Goal: Transaction & Acquisition: Purchase product/service

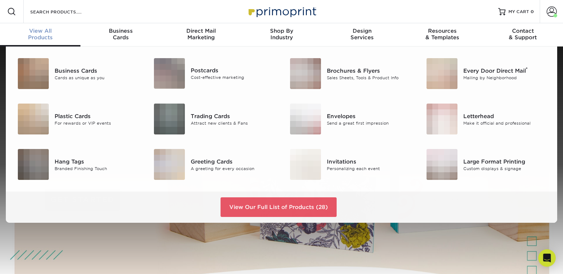
click at [33, 34] on span "View All" at bounding box center [40, 31] width 80 height 7
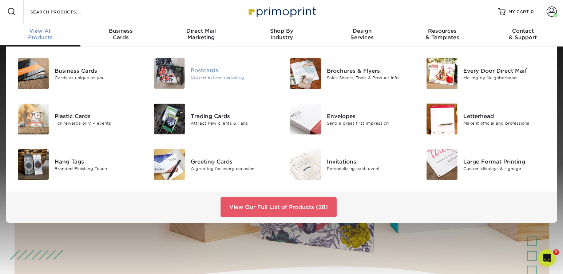
click at [210, 74] on div "Postcards" at bounding box center [233, 71] width 85 height 8
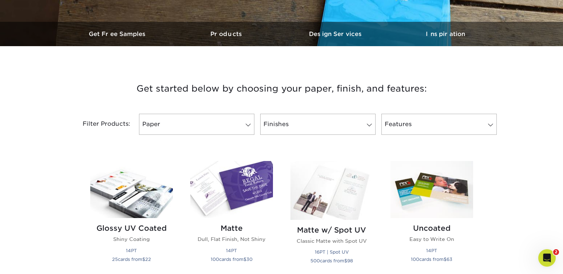
scroll to position [262, 0]
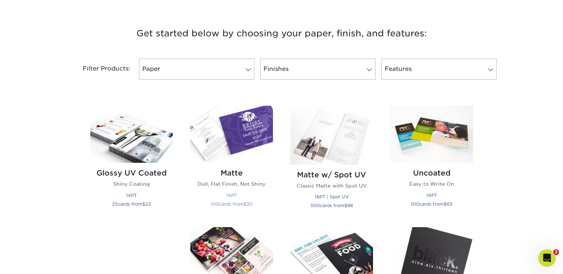
click at [229, 139] on img at bounding box center [231, 134] width 83 height 57
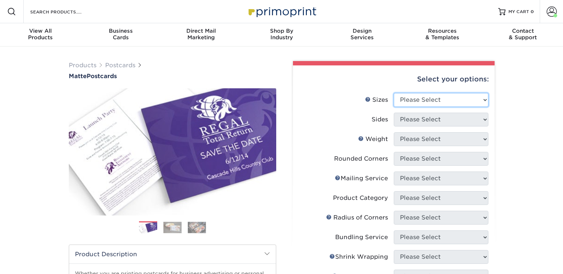
click at [394, 93] on select "Please Select 1.5" x 7" 2" x 4" 2" x 6" 2" x 7" 2" x 8" 2.12" x 5.5" 2.125" x 5…" at bounding box center [441, 100] width 95 height 14
select select "4.25x6.00"
click option "4.25" x 6"" at bounding box center [0, 0] width 0 height 0
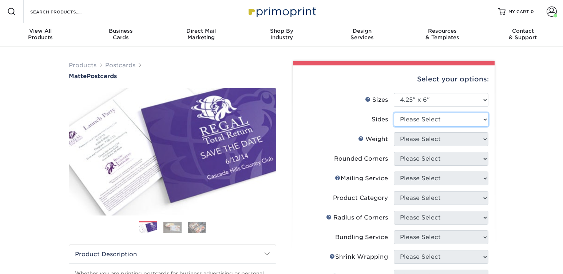
select select "13abbda7-1d64-4f25-8bb2-c179b224825d"
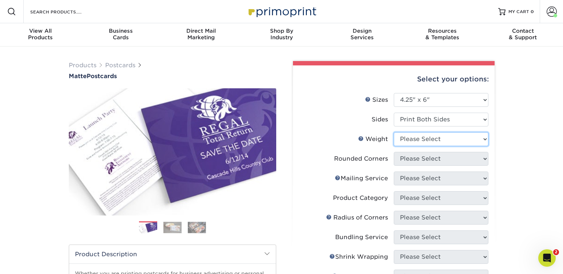
select select "16PT"
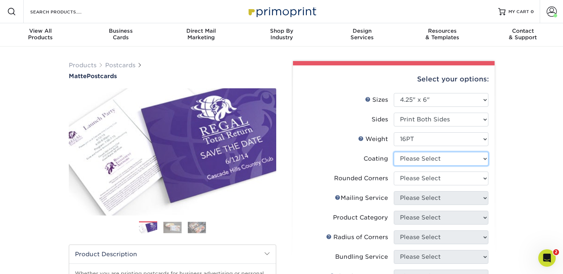
select select "121bb7b5-3b4d-429f-bd8d-bbf80e953313"
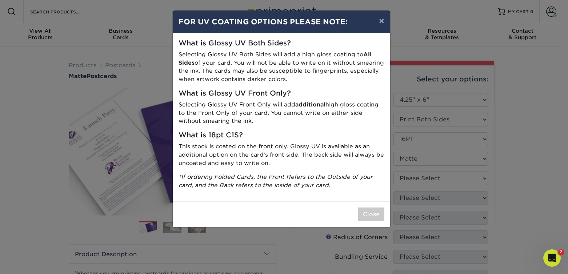
click at [446, 172] on div "× FOR UV COATING OPTIONS PLEASE NOTE: What is Glossy UV Both Sides? Selecting G…" at bounding box center [284, 137] width 568 height 274
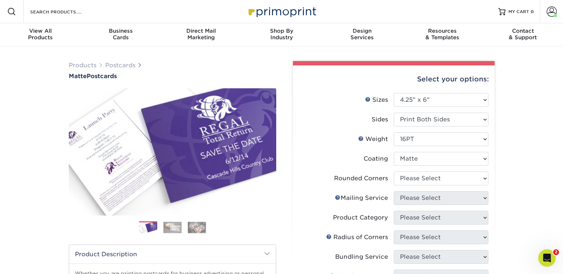
click at [445, 191] on li "Rounded Corners Please Select Yes - Round 4 Corners No" at bounding box center [393, 182] width 189 height 20
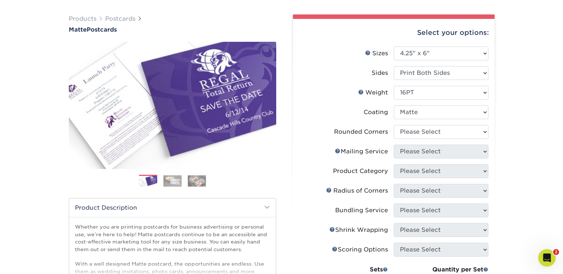
scroll to position [70, 0]
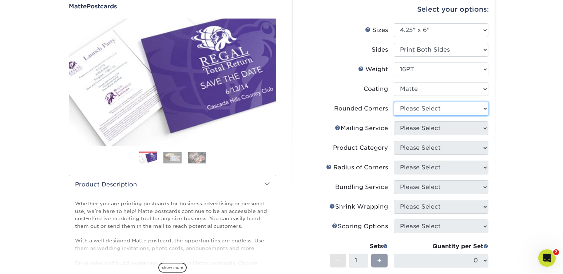
select select "0"
click option "No" at bounding box center [0, 0] width 0 height 0
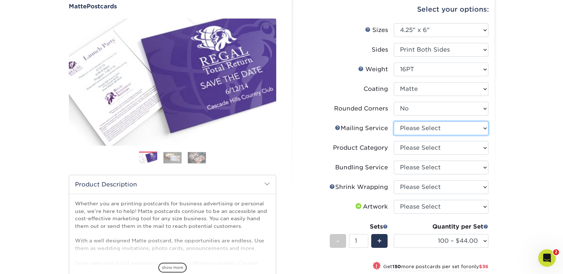
select select "3e5e9bdd-d78a-4c28-a41d-fe1407925ca6"
click option "No Direct Mailing Service" at bounding box center [0, 0] width 0 height 0
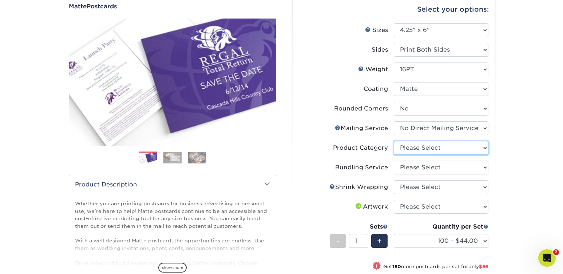
select select "9b7272e0-d6c8-4c3c-8e97-d3a1bcdab858"
click option "Postcards" at bounding box center [0, 0] width 0 height 0
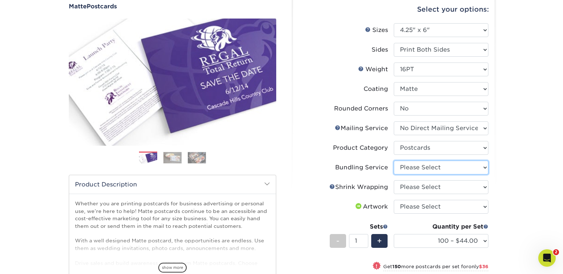
select select "58689abb-25c0-461c-a4c3-a80b627d6649"
click option "No Bundling Services" at bounding box center [0, 0] width 0 height 0
select select "c8749376-e7da-41d0-b3dc-647faf84d907"
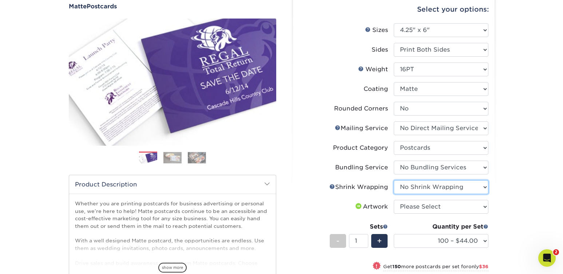
click option "No Shrink Wrapping" at bounding box center [0, 0] width 0 height 0
select select "upload"
click option "I will upload files" at bounding box center [0, 0] width 0 height 0
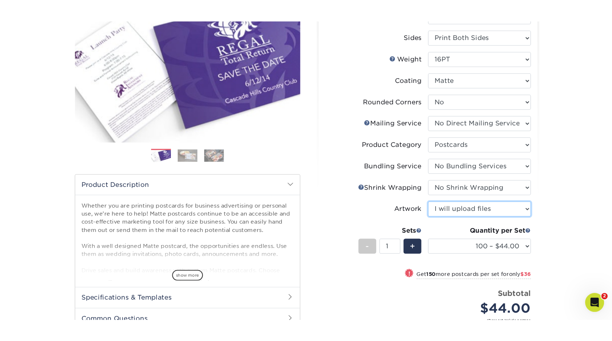
scroll to position [105, 0]
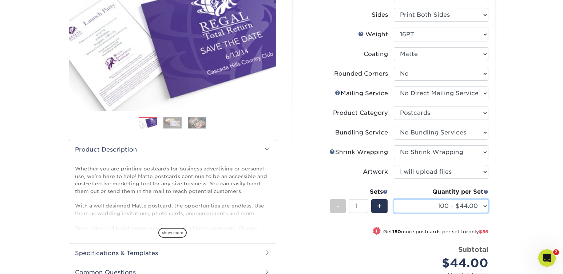
click at [394, 199] on select "100 – $44.00 250 – $80.00 500 – $96.00 1000 – $108.00 2500 – $223.00 5000 – $33…" at bounding box center [441, 206] width 95 height 14
select select "500 – $96.00"
click option "500 – $96.00" at bounding box center [0, 0] width 0 height 0
